Goal: Check status: Check status

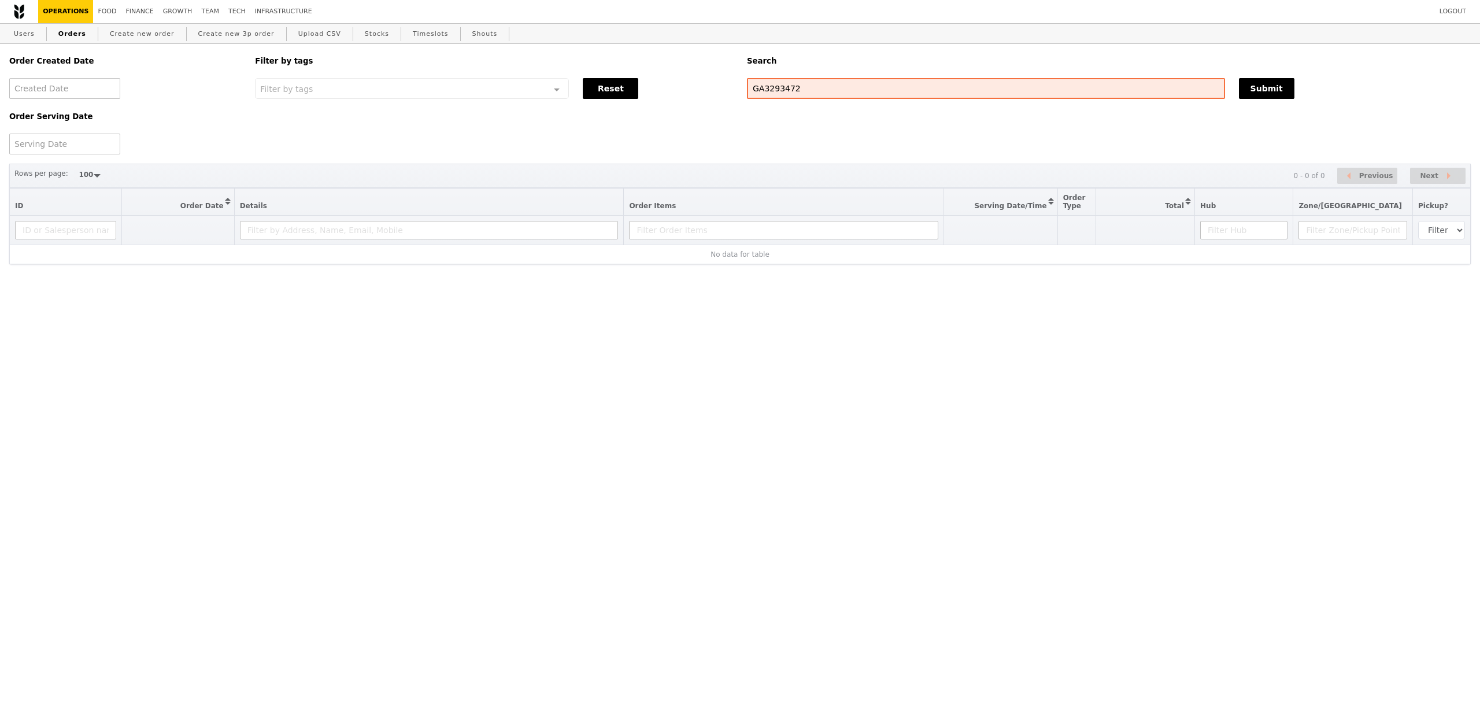
select select "100"
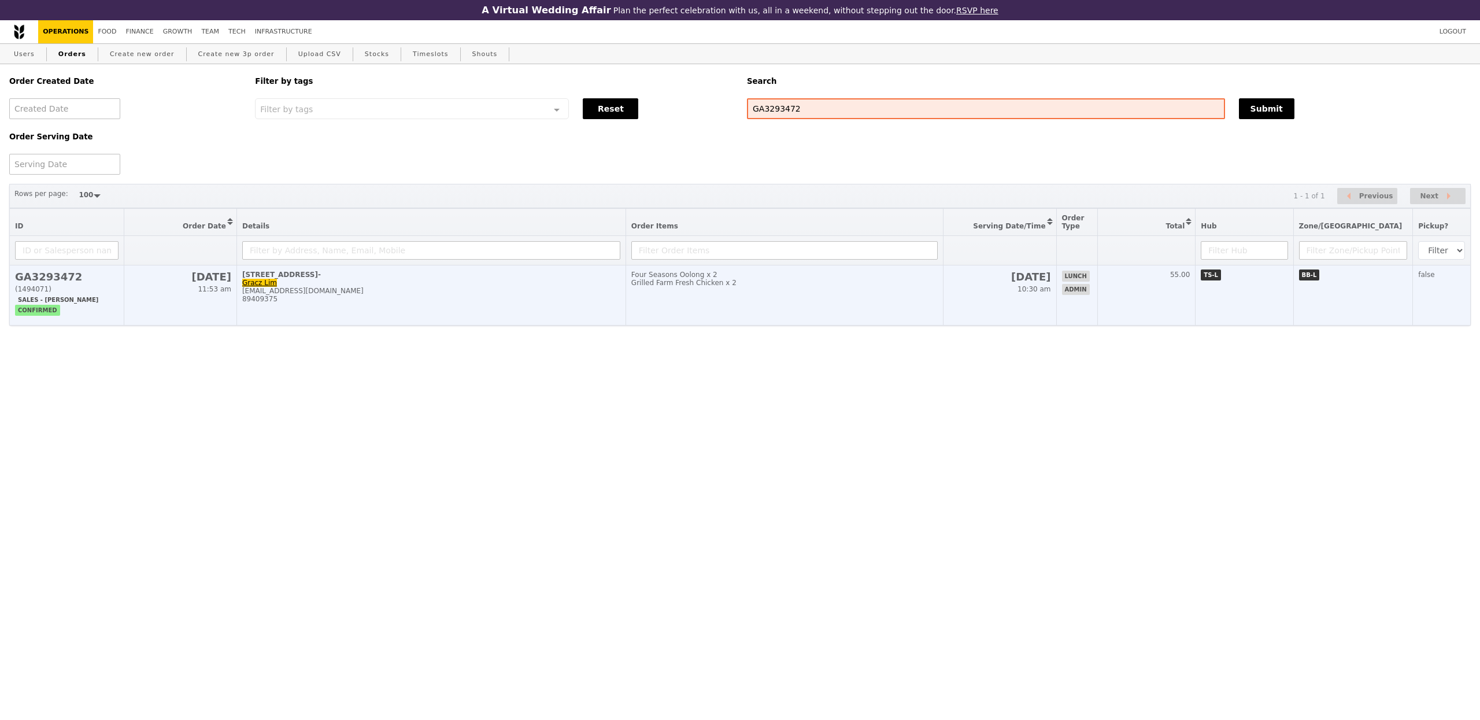
click at [702, 301] on td "Four Seasons Oolong x 2 Grilled Farm Fresh Chicken x 2" at bounding box center [784, 295] width 317 height 60
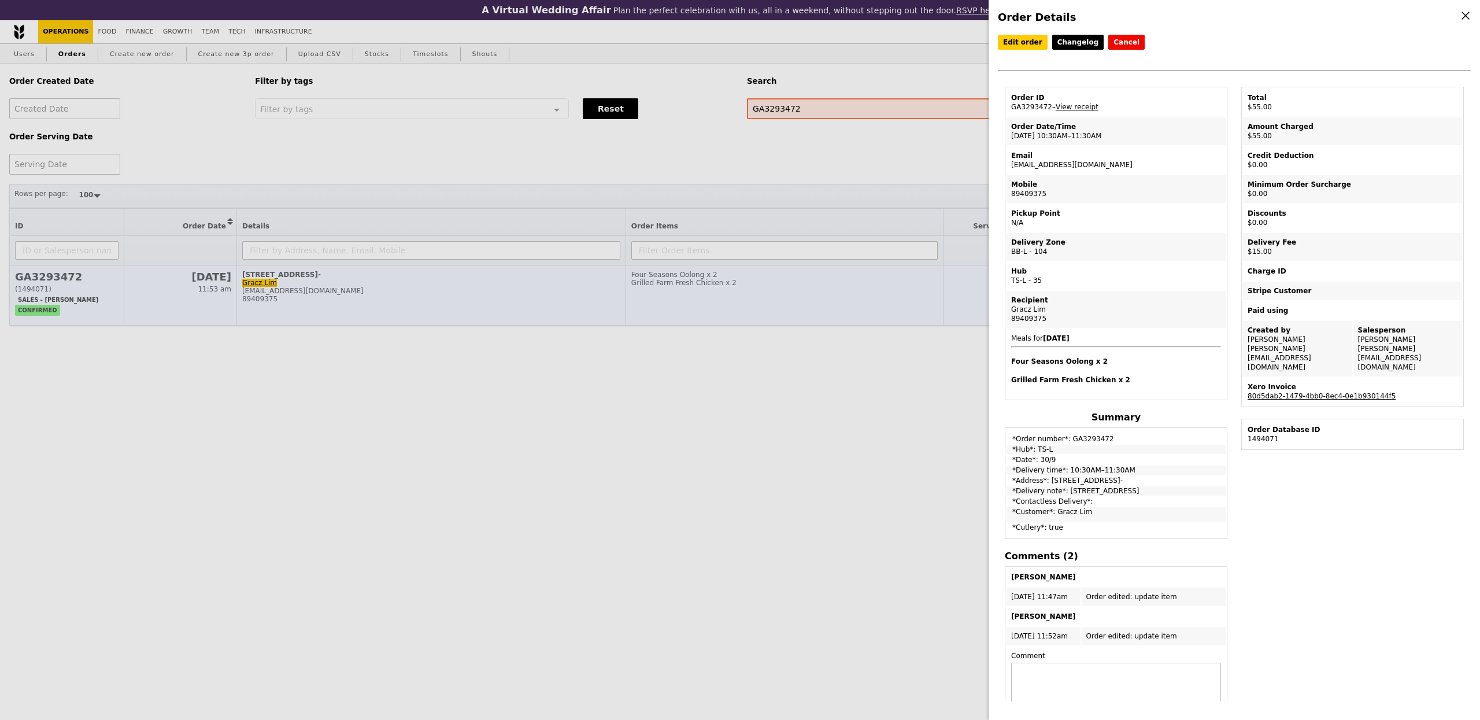
click at [889, 276] on div "Order Details Edit order Changelog Cancel Order ID GA3293472 – View receipt Ord…" at bounding box center [740, 360] width 1480 height 720
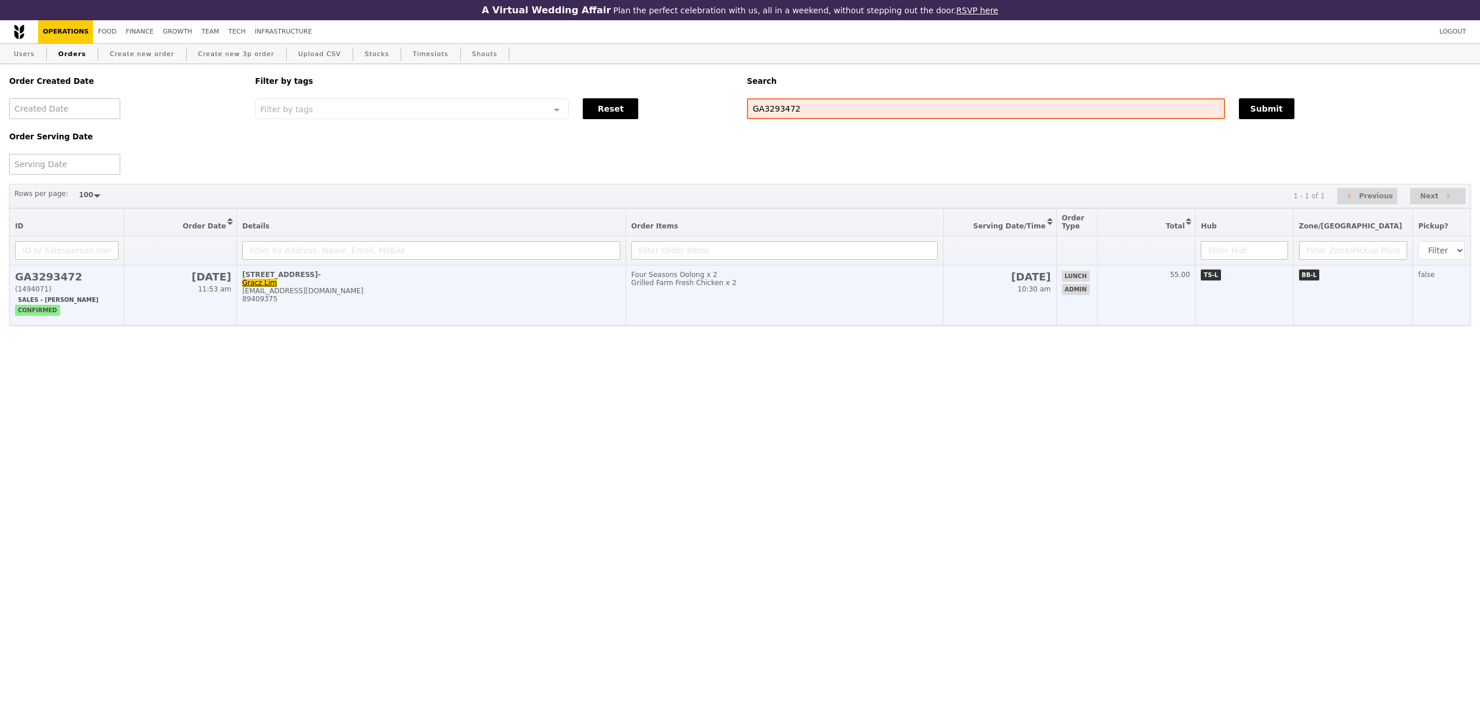
click at [928, 285] on div "Grilled Farm Fresh Chicken x 2" at bounding box center [784, 283] width 306 height 8
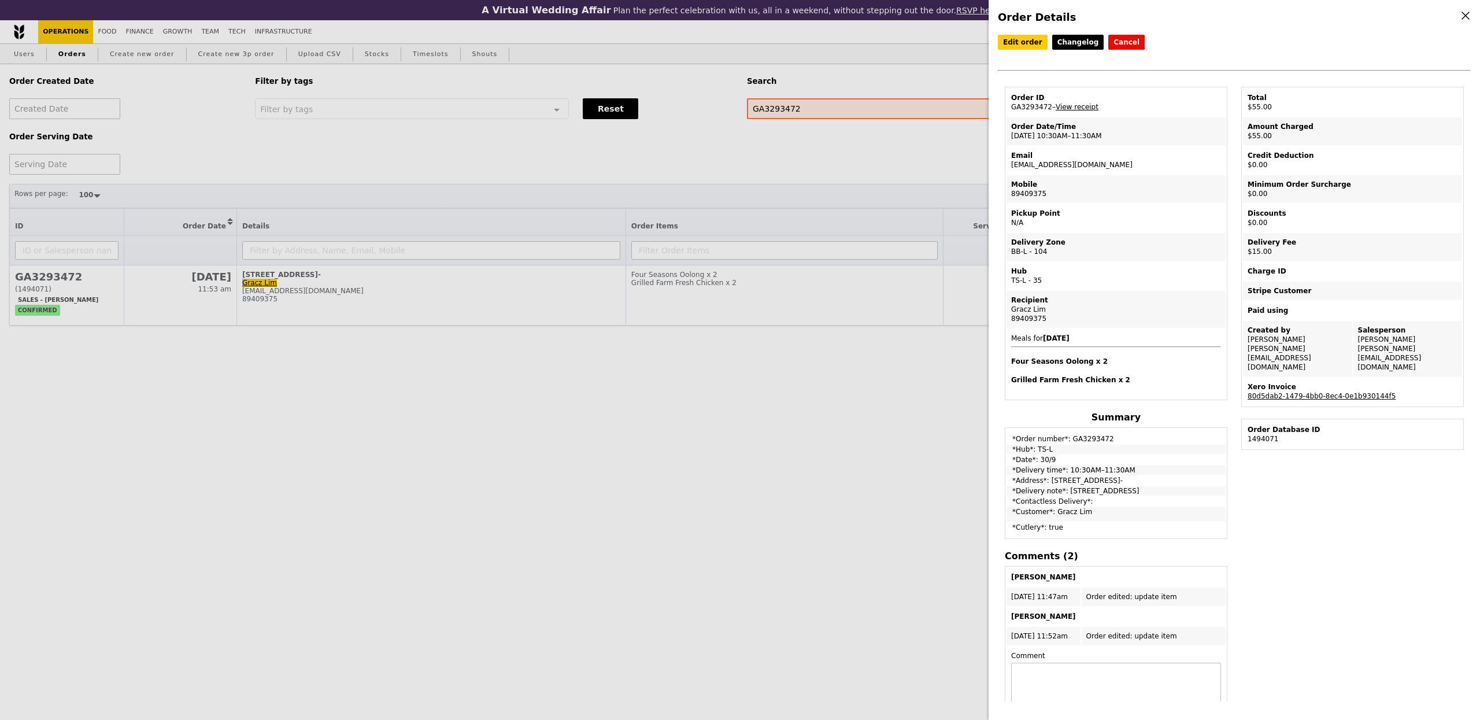
click at [1088, 108] on link "View receipt" at bounding box center [1077, 107] width 43 height 8
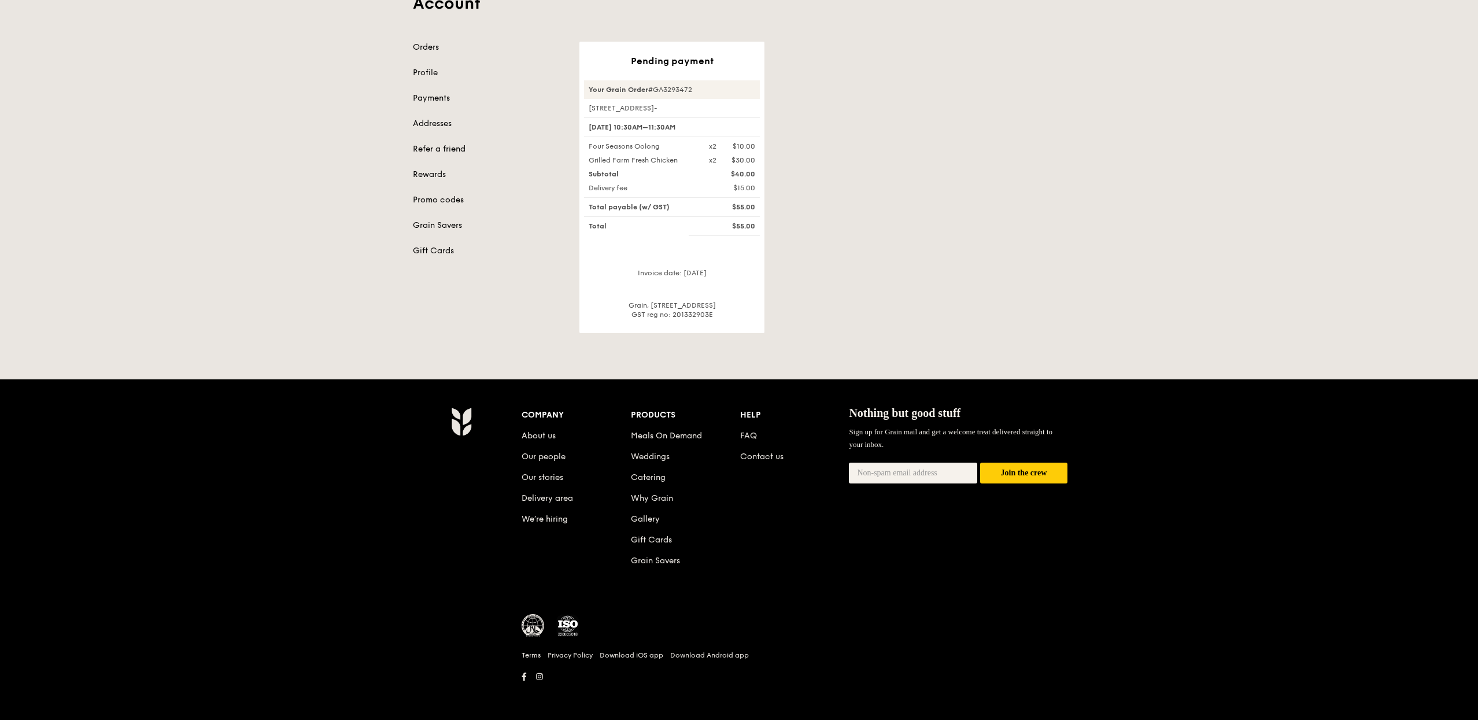
scroll to position [109, 0]
